Goal: Find contact information: Find contact information

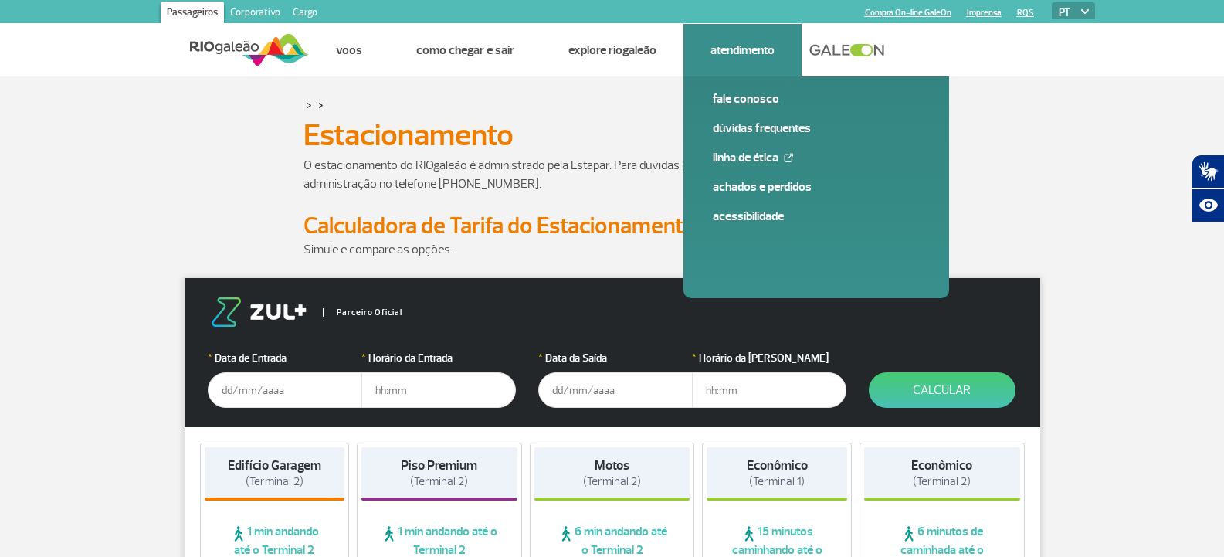
click at [757, 102] on link "Fale conosco" at bounding box center [816, 98] width 207 height 17
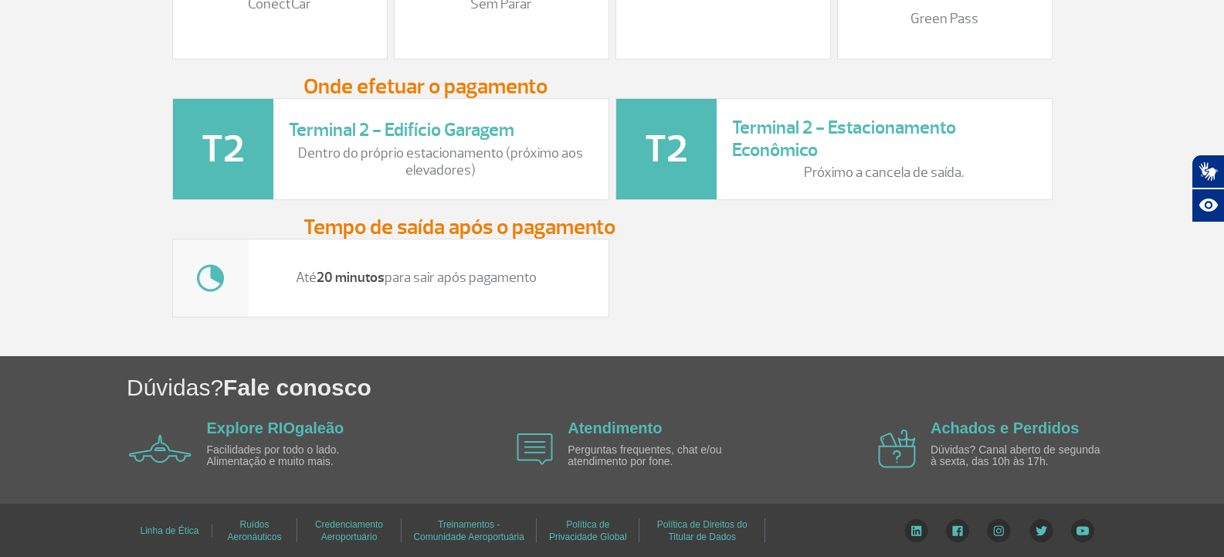
scroll to position [2200, 0]
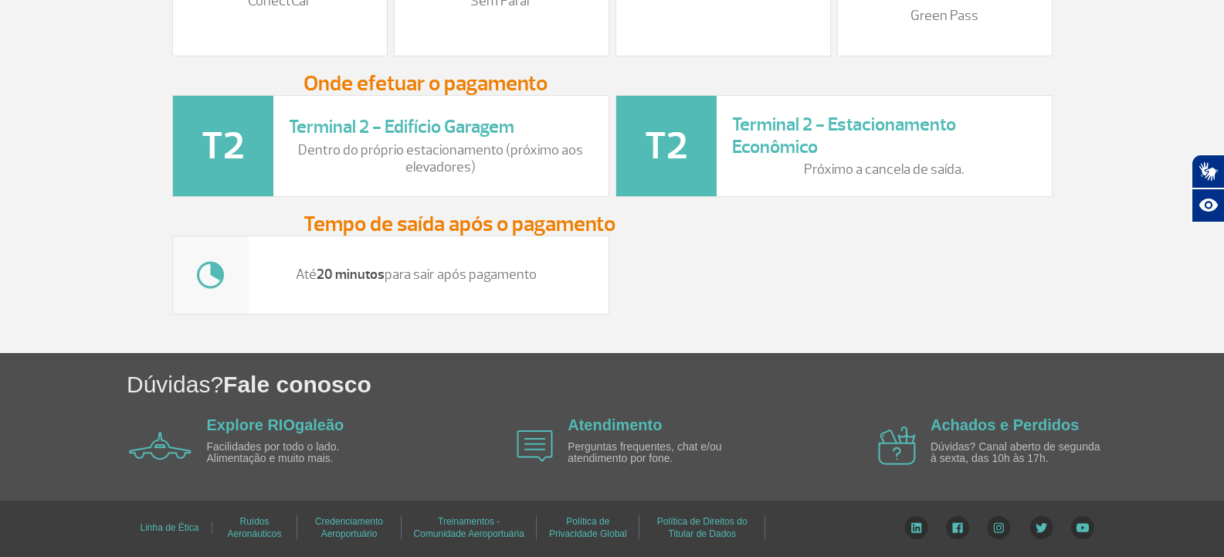
click at [254, 434] on div "Explore RIOgaleão Facilidades por todo o lado. Alimentação e muito mais." at bounding box center [296, 446] width 178 height 63
click at [254, 426] on link "Explore RIOgaleão" at bounding box center [275, 424] width 137 height 17
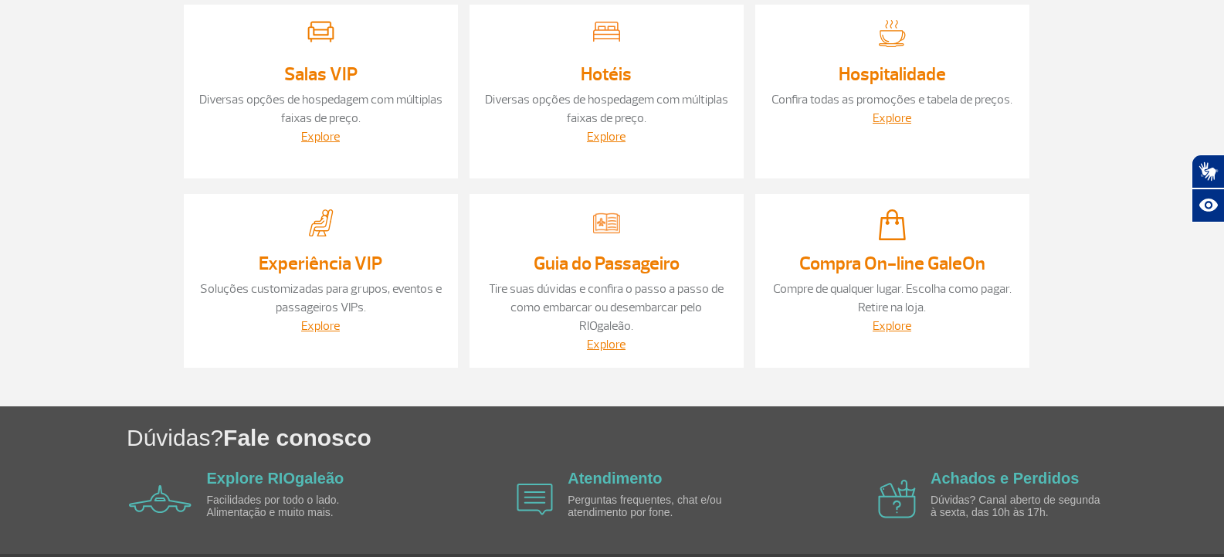
scroll to position [453, 0]
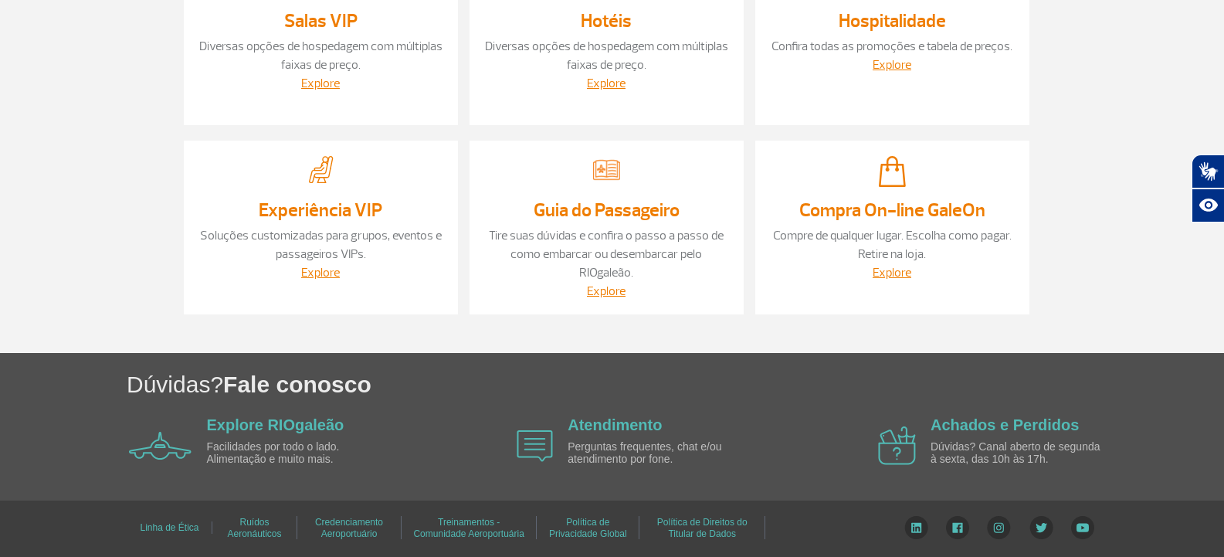
click at [638, 459] on p "Perguntas frequentes, chat e/ou atendimento por fone." at bounding box center [657, 453] width 178 height 24
click at [598, 422] on link "Atendimento" at bounding box center [615, 424] width 94 height 17
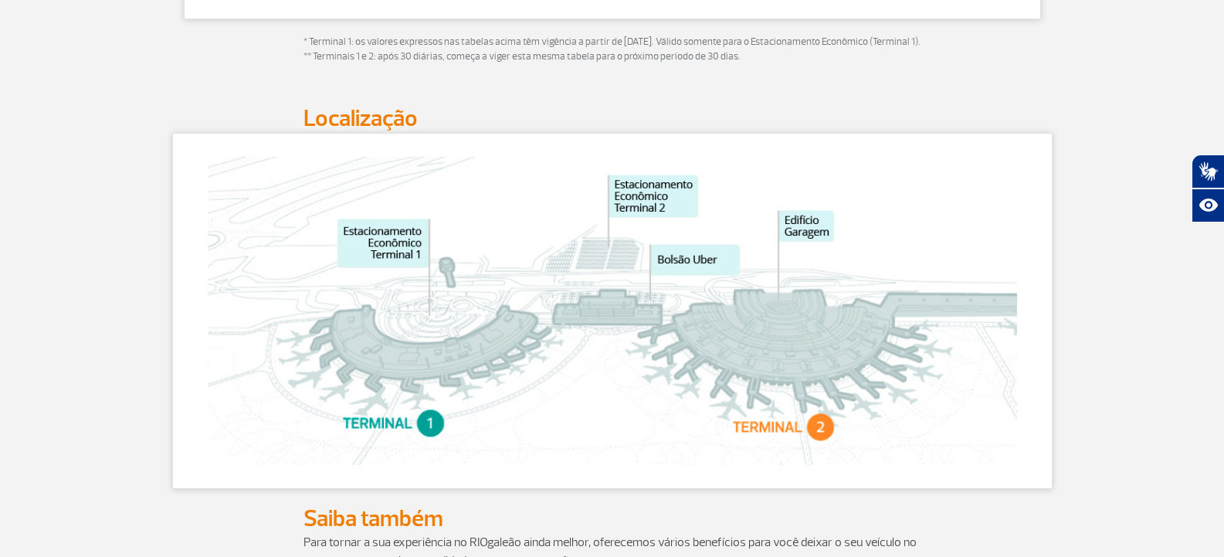
scroll to position [927, 0]
